Goal: Find specific page/section: Find specific page/section

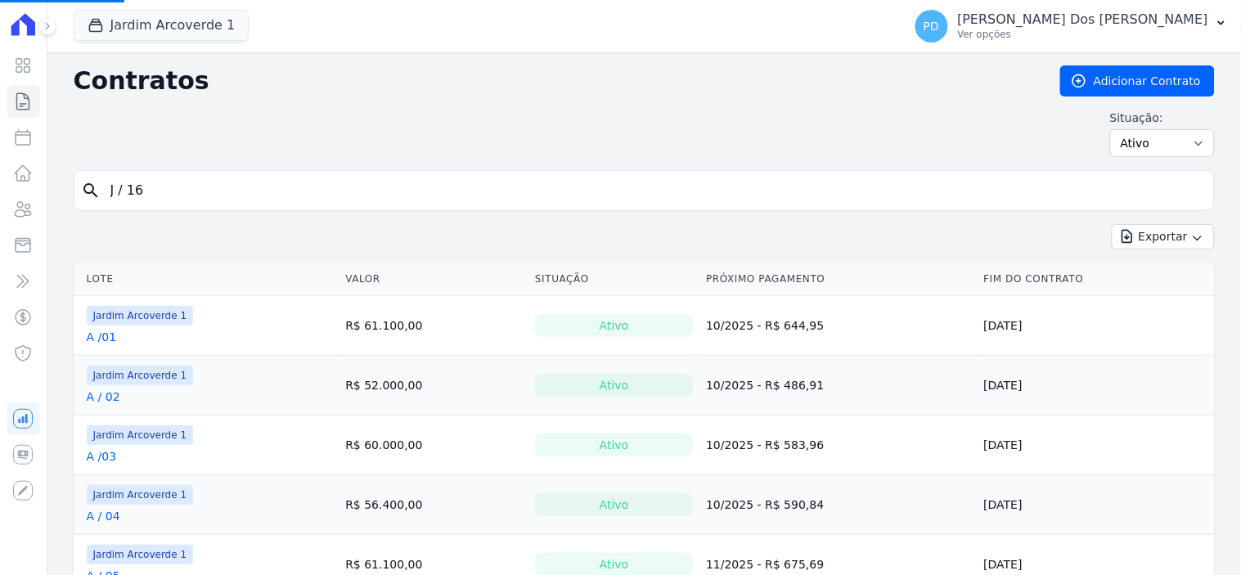
click at [150, 190] on input "J / 16" at bounding box center [654, 190] width 1107 height 33
click at [150, 191] on input "search" at bounding box center [654, 190] width 1107 height 33
type input "d / 05"
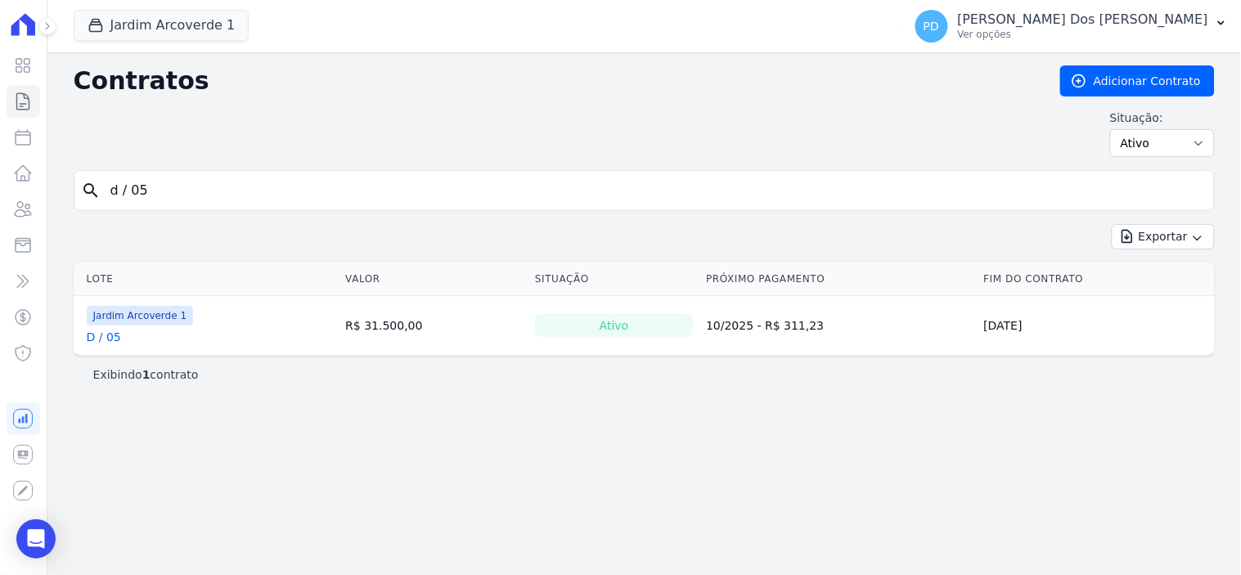
click at [123, 338] on div "D / 05" at bounding box center [140, 337] width 107 height 16
click at [108, 338] on link "D / 05" at bounding box center [104, 337] width 34 height 16
